Goal: Obtain resource: Obtain resource

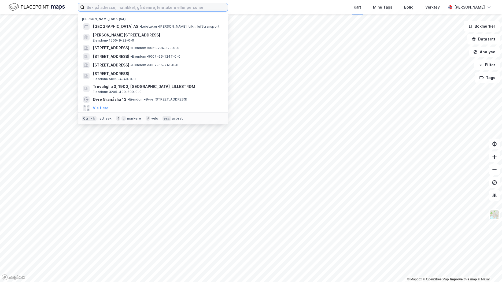
click at [137, 5] on input at bounding box center [155, 7] width 143 height 8
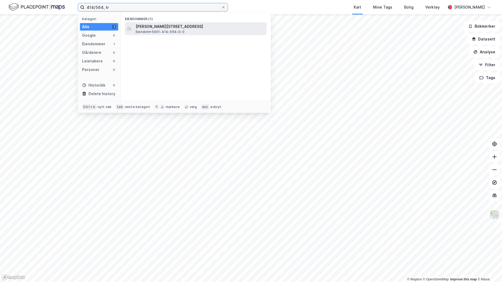
type input "414/564, tr"
click at [165, 27] on span "[PERSON_NAME][STREET_ADDRESS]" at bounding box center [200, 26] width 129 height 6
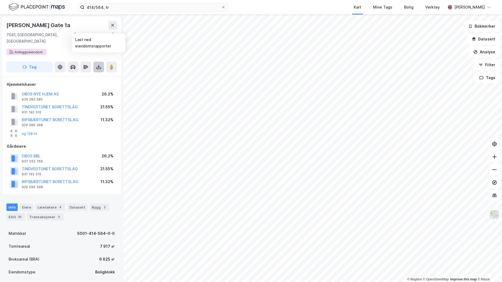
click at [98, 67] on icon at bounding box center [99, 67] width 2 height 1
click at [82, 76] on div "Last ned grunnbok" at bounding box center [72, 78] width 31 height 4
